Goal: Task Accomplishment & Management: Use online tool/utility

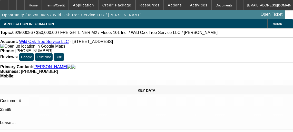
select select "0"
select select "2"
select select "0"
select select "6"
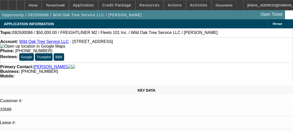
select select "0"
select select "2"
select select "0"
select select "6"
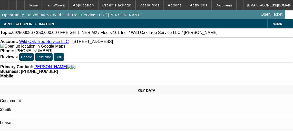
select select "0"
select select "2"
select select "0.1"
select select "4"
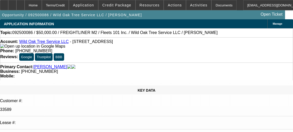
select select "0.1"
select select "2"
select select "0.1"
select select "4"
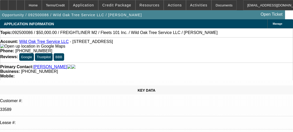
scroll to position [957, 0]
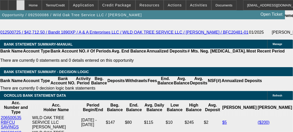
click at [25, 2] on div at bounding box center [20, 5] width 8 height 10
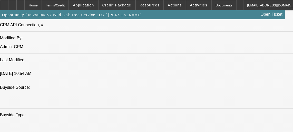
select select "0"
select select "2"
select select "0"
select select "2"
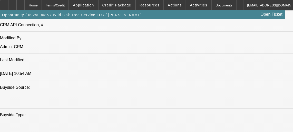
select select "0"
select select "2"
select select "0.1"
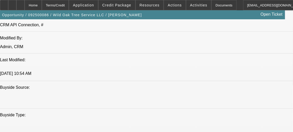
select select "2"
select select "0.1"
select select "1"
select select "2"
select select "6"
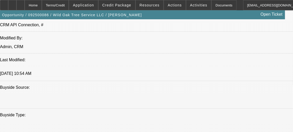
select select "1"
select select "2"
select select "6"
select select "1"
select select "2"
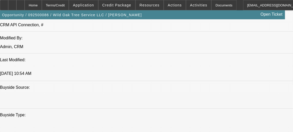
select select "4"
select select "1"
select select "2"
select select "4"
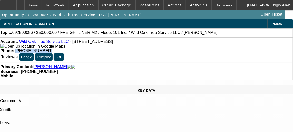
drag, startPoint x: 163, startPoint y: 42, endPoint x: 192, endPoint y: 43, distance: 29.6
click at [192, 49] on div "Phone: (512) 966-3550" at bounding box center [146, 51] width 293 height 5
copy span "[PHONE_NUMBER]"
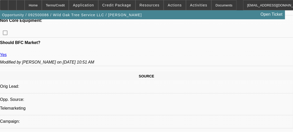
scroll to position [266, 0]
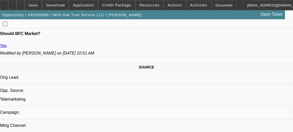
scroll to position [271, 0]
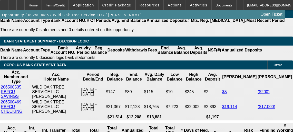
scroll to position [920, 0]
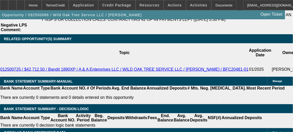
scroll to position [935, 0]
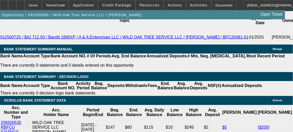
scroll to position [951, 0]
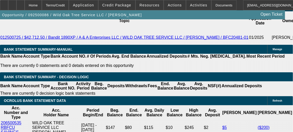
type input "$25,000.00"
type input "UNKNOWN"
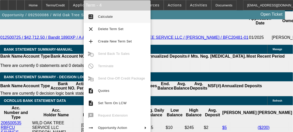
type input "$1,072.94"
type input "$2,145.88"
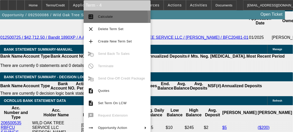
click at [108, 18] on span "Calculate" at bounding box center [105, 17] width 15 height 4
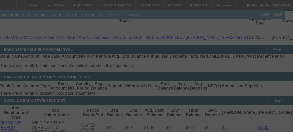
select select "0"
select select "2"
select select "0"
select select "6"
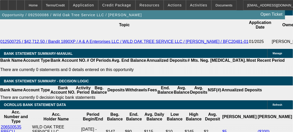
scroll to position [948, 0]
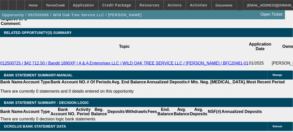
scroll to position [1014, 0]
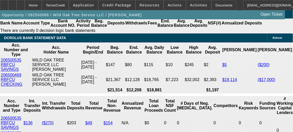
type input "UNKNOWN"
type input "14"
type input "$1,694.28"
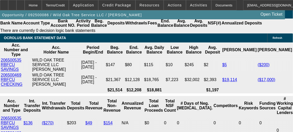
type input "$847.14"
type input "$2,114.70"
type input "$1,057.35"
type input "14.9"
type input "$2,145.88"
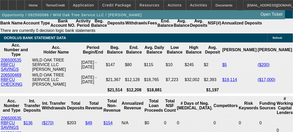
type input "$1,072.94"
type input "14."
type input "$2,114.70"
type input "$1,057.35"
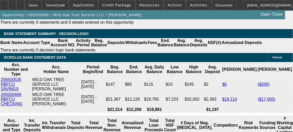
scroll to position [964, 0]
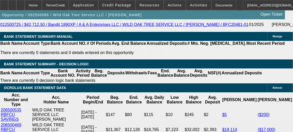
type input "14.9"
type input "$2,145.88"
type input "$1,072.94"
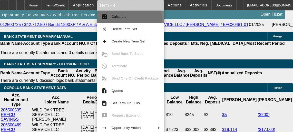
click at [110, 22] on button "calculate Calculate" at bounding box center [130, 17] width 67 height 12
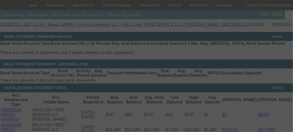
select select "0"
select select "2"
select select "0"
select select "6"
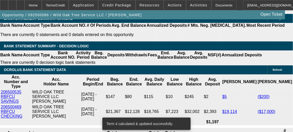
scroll to position [982, 0]
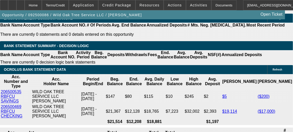
type input "7"
type input "UNKNOWN"
type input "$1,881.30"
type input "$940.65"
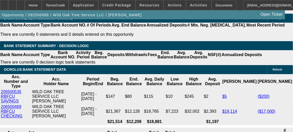
type input "74"
type input "$4,690.44"
type input "$2,345.22"
type input "7"
type input "$1,881.30"
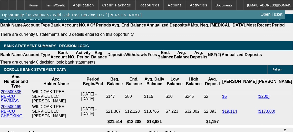
type input "$940.65"
type input "7"
type input "$1,694.28"
type input "$847.14"
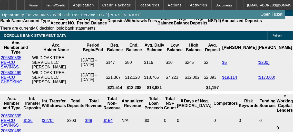
scroll to position [942, 0]
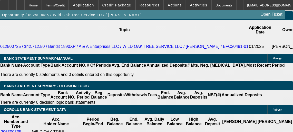
type input "1"
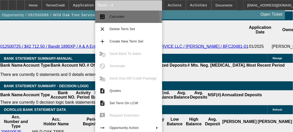
click at [111, 20] on button "calculate Calculate" at bounding box center [128, 17] width 67 height 12
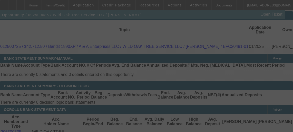
select select "0"
select select "2"
select select "0"
select select "6"
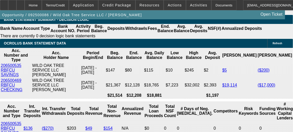
scroll to position [1009, 0]
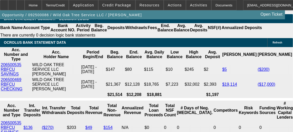
type input "UNKNOWN"
type input "14."
type input "$2,114.70"
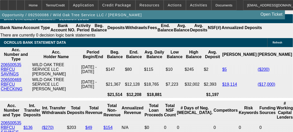
type input "$1,057.35"
type input "14.9"
type input "$2,145.88"
type input "$1,072.94"
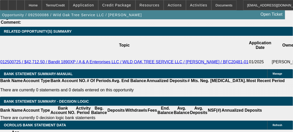
scroll to position [973, 0]
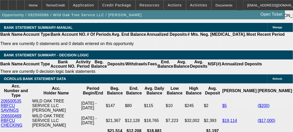
type input "14.9"
type input "2"
type input "UNKNOWN"
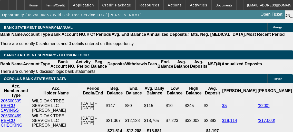
type input "$1,921.98"
type input "$960.99"
type input "21"
type input "$2,634.62"
type input "$1,317.31"
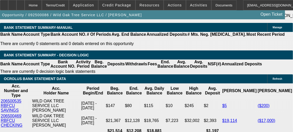
type input "2"
type input "$1,921.98"
type input "$960.99"
type input "2"
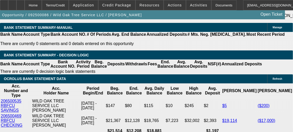
type input "2"
type input "21"
type input "$2,634.62"
type input "$1,317.31"
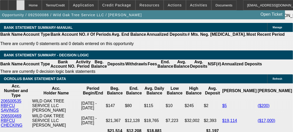
type input "21"
click at [25, 8] on div at bounding box center [20, 5] width 8 height 10
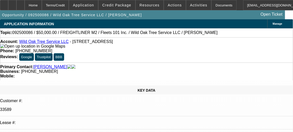
select select "0"
select select "2"
select select "0"
select select "2"
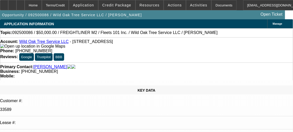
select select "0"
select select "2"
select select "0.1"
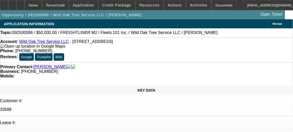
select select "2"
select select "0.1"
select select "1"
select select "2"
select select "6"
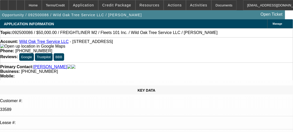
select select "1"
select select "2"
select select "6"
select select "1"
select select "2"
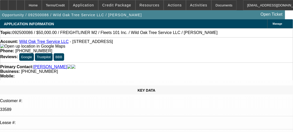
select select "4"
select select "1"
select select "2"
select select "4"
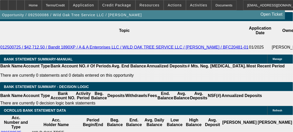
scroll to position [941, 0]
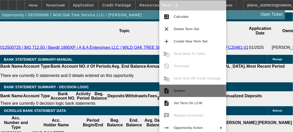
click at [192, 92] on span "Quotes" at bounding box center [198, 91] width 49 height 6
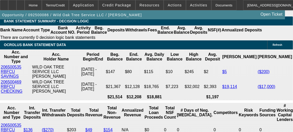
scroll to position [1007, 0]
